Goal: Task Accomplishment & Management: Use online tool/utility

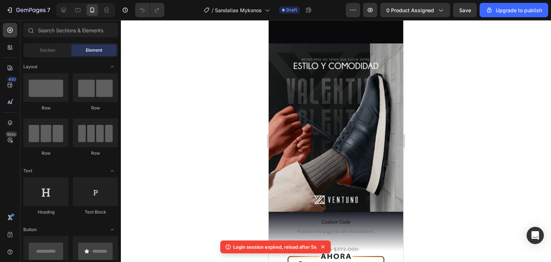
scroll to position [72, 0]
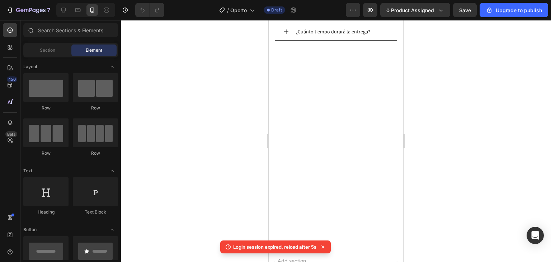
scroll to position [2192, 0]
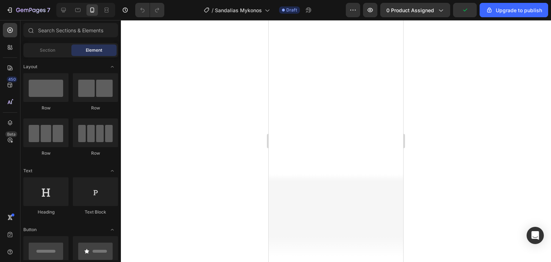
scroll to position [1318, 0]
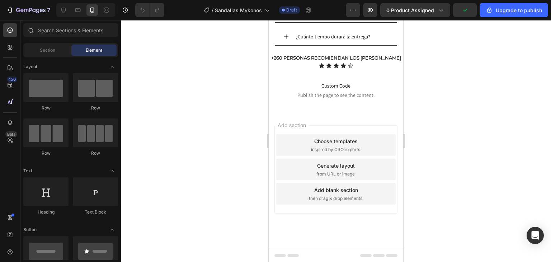
drag, startPoint x: 402, startPoint y: 48, endPoint x: 680, endPoint y: 237, distance: 336.0
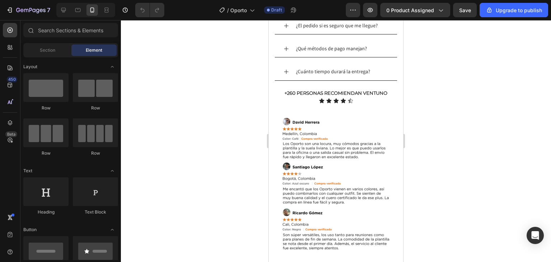
scroll to position [2537, 0]
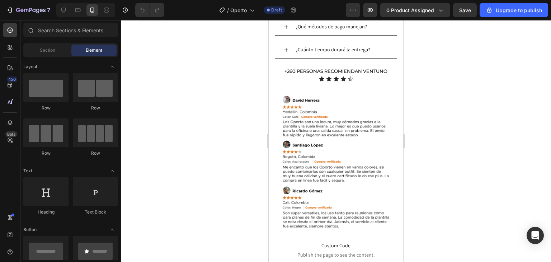
drag, startPoint x: 401, startPoint y: 234, endPoint x: 674, endPoint y: 269, distance: 275.4
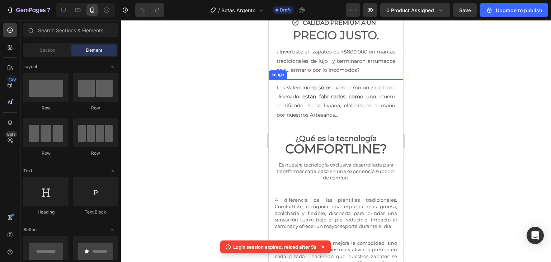
scroll to position [1936, 0]
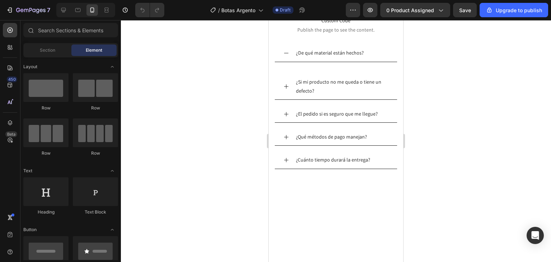
scroll to position [1666, 0]
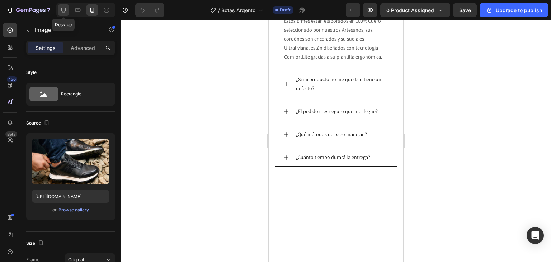
click at [65, 13] on icon at bounding box center [63, 9] width 7 height 7
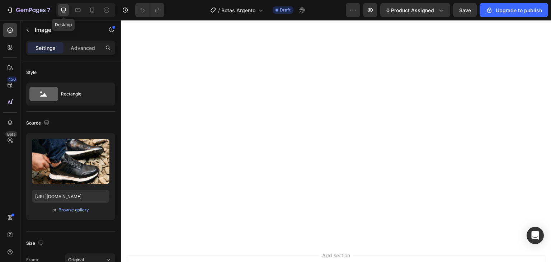
scroll to position [1849, 0]
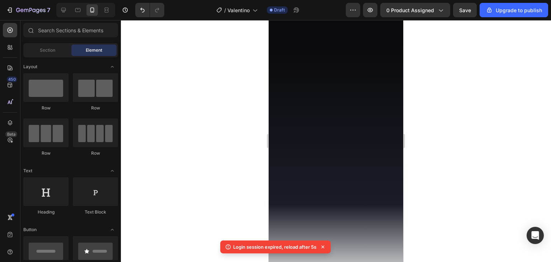
scroll to position [2510, 0]
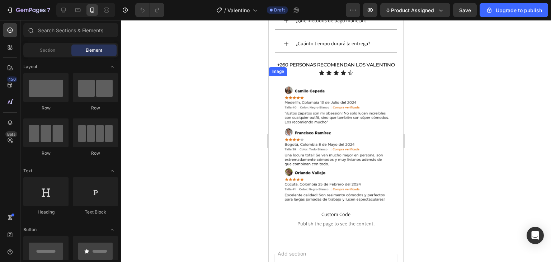
scroll to position [2430, 0]
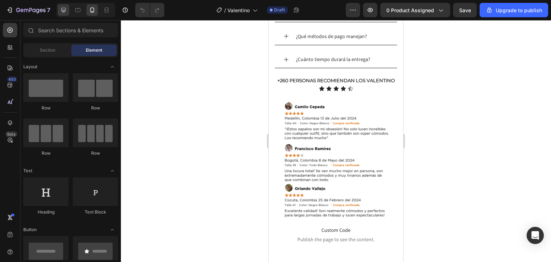
click at [64, 12] on icon at bounding box center [63, 10] width 5 height 5
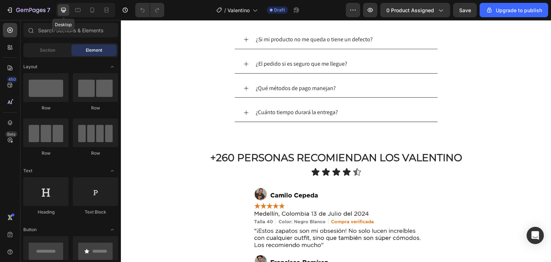
scroll to position [2403, 0]
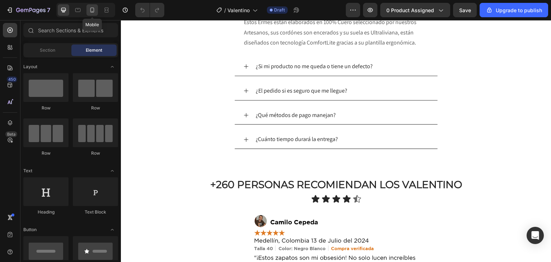
click at [96, 11] on div at bounding box center [91, 9] width 11 height 11
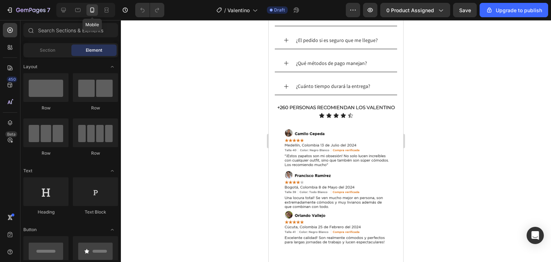
scroll to position [2421, 0]
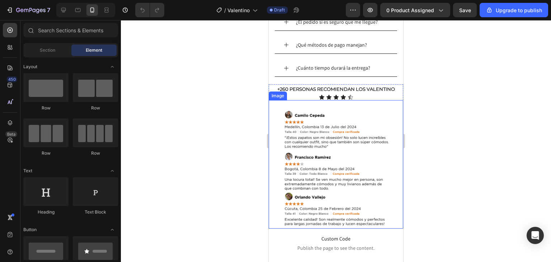
click at [342, 132] on img at bounding box center [336, 168] width 134 height 122
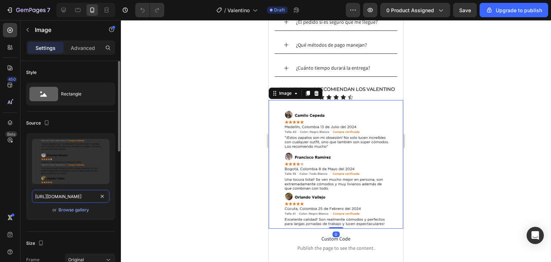
click at [68, 195] on input "[URL][DOMAIN_NAME]" at bounding box center [70, 196] width 77 height 13
paste input "[PERSON_NAME]-Comentarios-1.png?v=1756248299"
click at [101, 205] on div "or Browse gallery" at bounding box center [70, 209] width 77 height 9
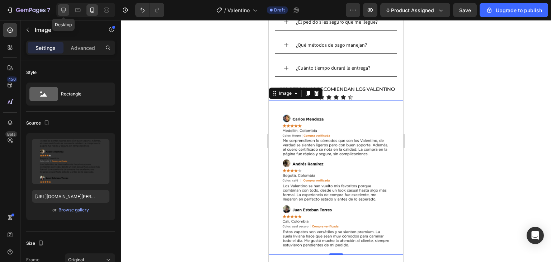
click at [63, 12] on icon at bounding box center [63, 10] width 5 height 5
type input "[URL][DOMAIN_NAME]"
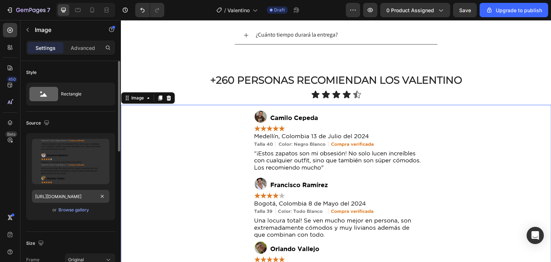
scroll to position [2565, 0]
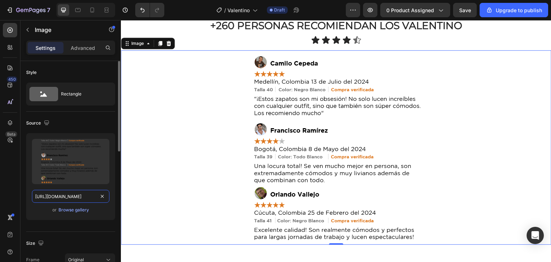
click at [90, 194] on input "[URL][DOMAIN_NAME]" at bounding box center [70, 196] width 77 height 13
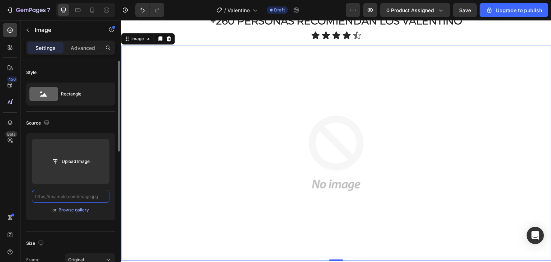
paste input "[URL][DOMAIN_NAME][PERSON_NAME]"
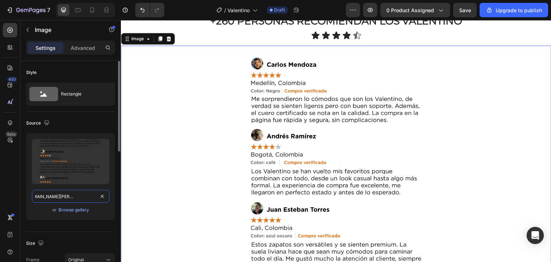
type input "[URL][DOMAIN_NAME][PERSON_NAME]"
click at [101, 211] on div "or Browse gallery" at bounding box center [70, 209] width 77 height 9
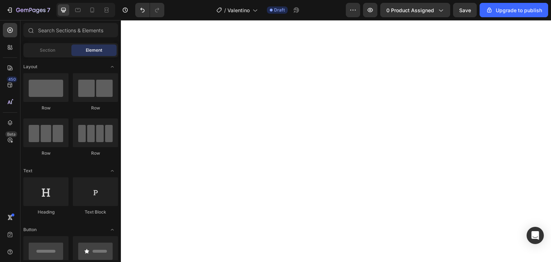
scroll to position [1085, 0]
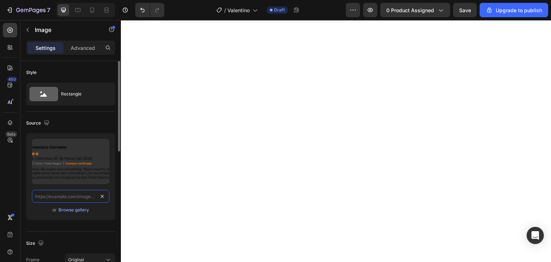
scroll to position [0, 0]
paste input "[URL][DOMAIN_NAME][PERSON_NAME]"
click at [106, 214] on div "or Browse gallery" at bounding box center [70, 209] width 77 height 9
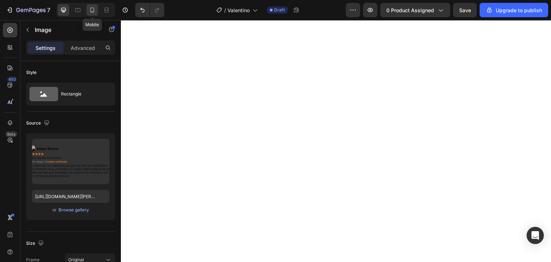
click at [94, 13] on icon at bounding box center [92, 9] width 7 height 7
type input "[URL][DOMAIN_NAME]"
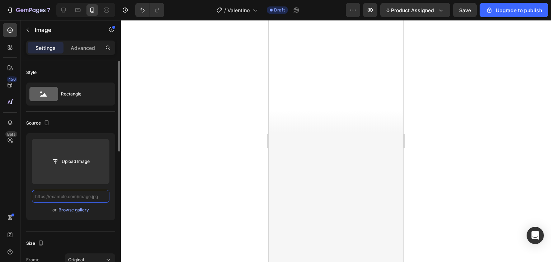
paste input "[URL][DOMAIN_NAME][PERSON_NAME]"
type input "[URL][DOMAIN_NAME][PERSON_NAME]"
click at [103, 212] on div "or Browse gallery" at bounding box center [70, 209] width 77 height 9
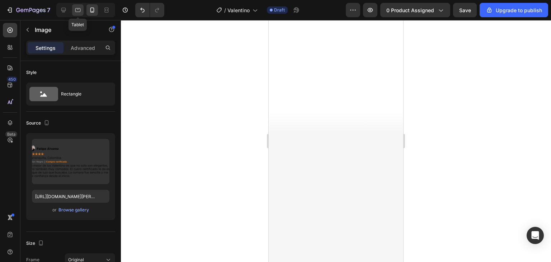
click at [82, 10] on div at bounding box center [77, 9] width 11 height 11
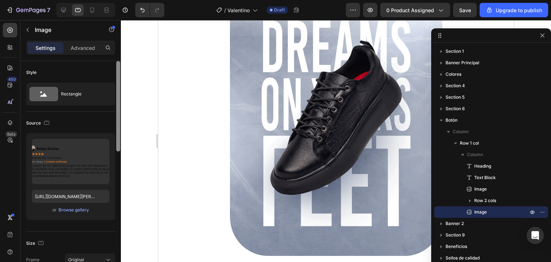
scroll to position [1142, 0]
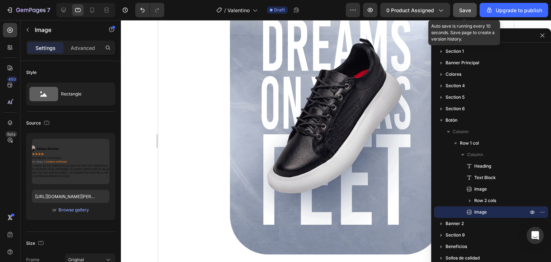
click at [463, 11] on span "Save" at bounding box center [465, 10] width 12 height 6
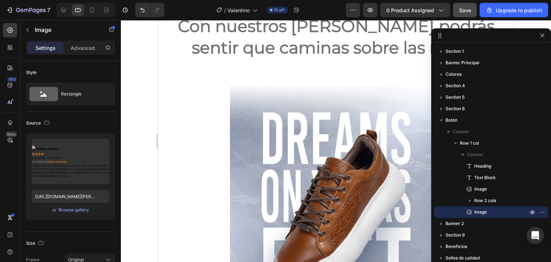
scroll to position [1321, 0]
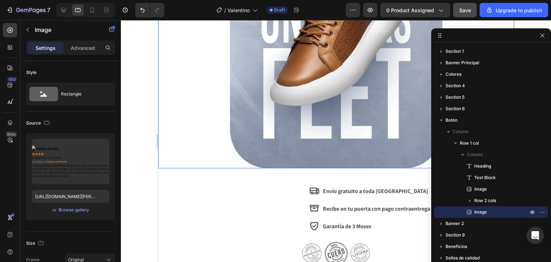
click at [313, 104] on img at bounding box center [335, 35] width 212 height 265
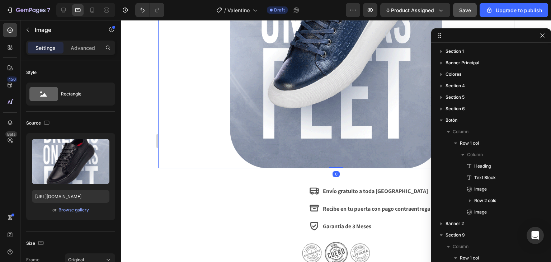
scroll to position [143, 0]
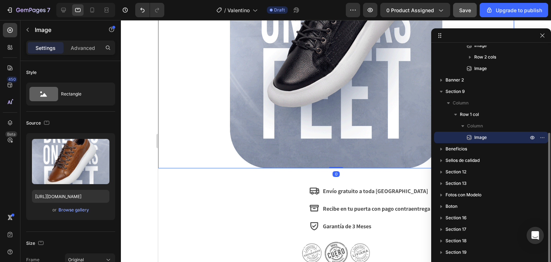
click at [86, 9] on div at bounding box center [85, 10] width 59 height 14
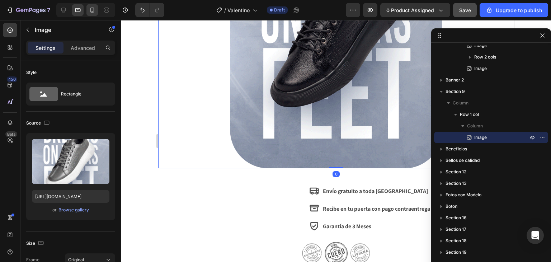
click at [89, 8] on icon at bounding box center [92, 9] width 7 height 7
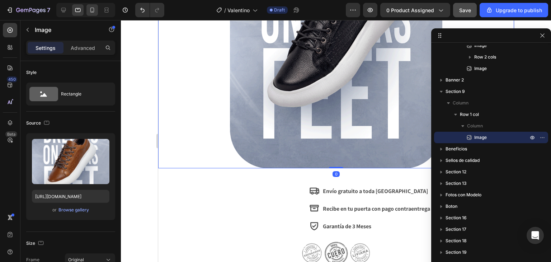
type input "[URL][DOMAIN_NAME][PERSON_NAME]"
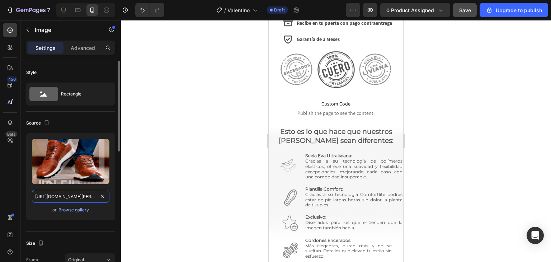
click at [83, 193] on input "[URL][DOMAIN_NAME][PERSON_NAME]" at bounding box center [70, 196] width 77 height 13
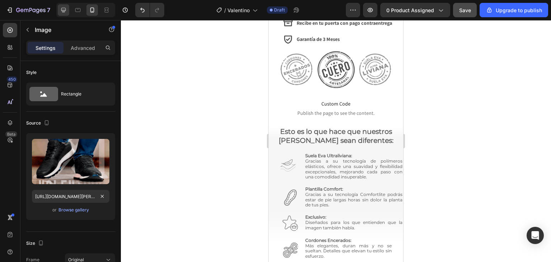
click at [66, 15] on div at bounding box center [63, 9] width 11 height 11
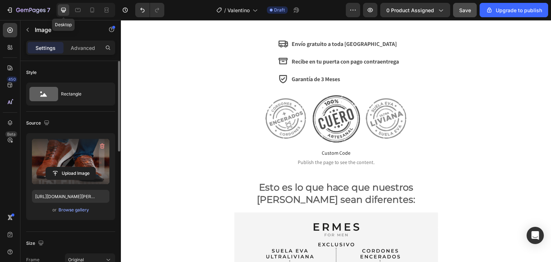
scroll to position [1278, 0]
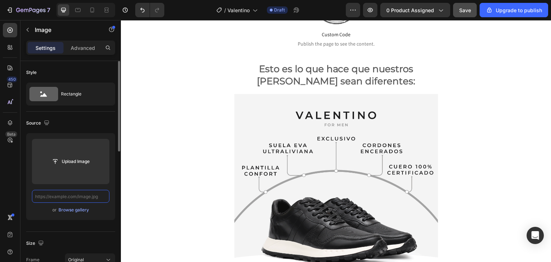
paste input "[URL][DOMAIN_NAME][PERSON_NAME]"
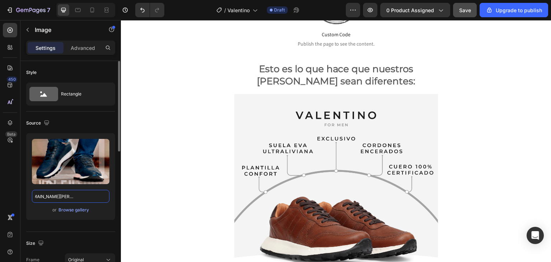
type input "[URL][DOMAIN_NAME][PERSON_NAME]"
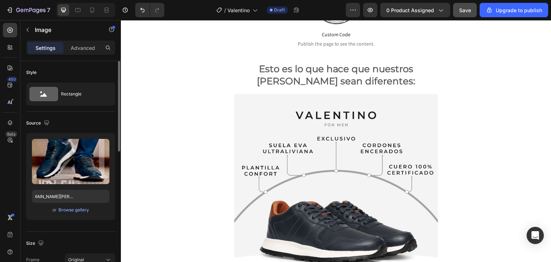
scroll to position [0, 0]
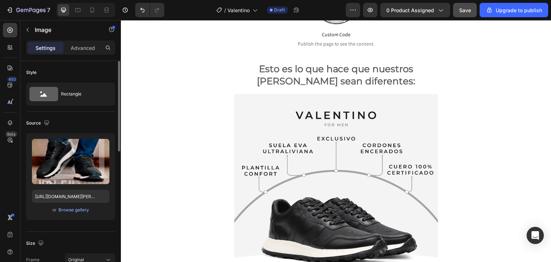
click at [99, 208] on div "or Browse gallery" at bounding box center [70, 209] width 77 height 9
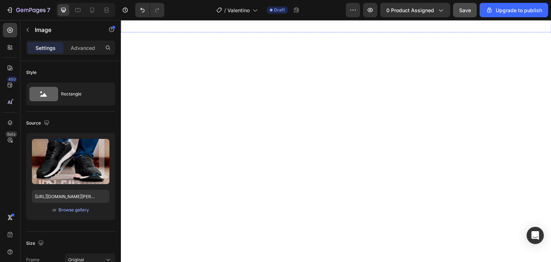
scroll to position [2927, 0]
